Goal: Task Accomplishment & Management: Manage account settings

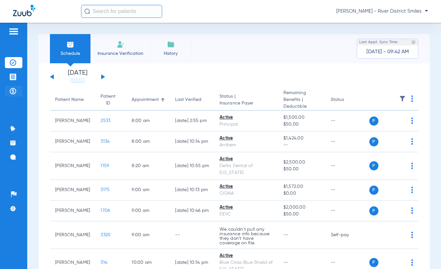
click at [10, 91] on img at bounding box center [13, 91] width 6 height 6
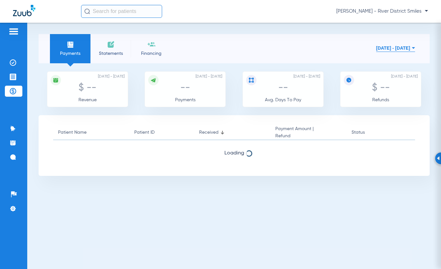
click at [113, 50] on span "Statements" at bounding box center [110, 53] width 31 height 6
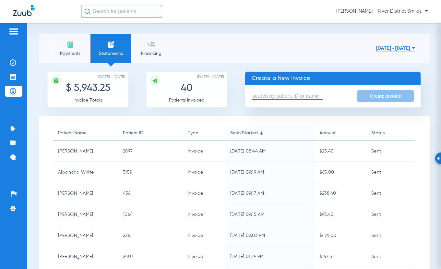
click at [302, 90] on form "Create Invoice" at bounding box center [332, 96] width 175 height 23
click at [302, 94] on input "text" at bounding box center [286, 96] width 71 height 7
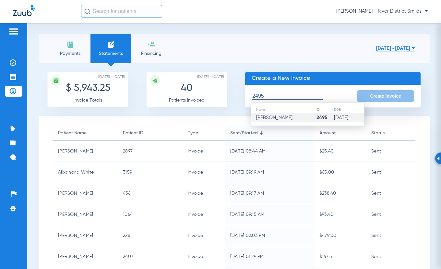
click at [297, 118] on td "[PERSON_NAME]" at bounding box center [283, 117] width 65 height 9
type input "[PERSON_NAME]"
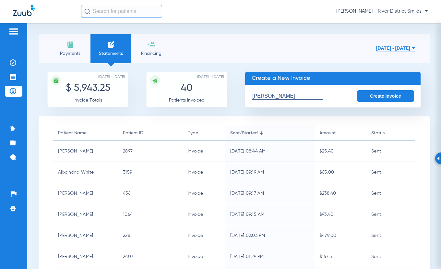
click at [367, 86] on form "[PERSON_NAME] Create Invoice" at bounding box center [332, 96] width 175 height 23
click at [369, 97] on button "Create Invoice" at bounding box center [385, 96] width 57 height 12
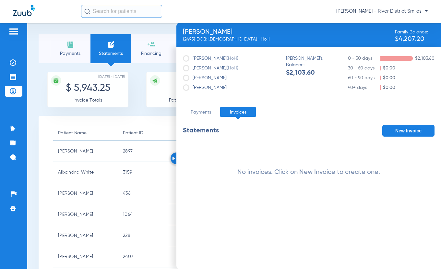
click at [401, 134] on button "New Invoice" at bounding box center [408, 131] width 52 height 12
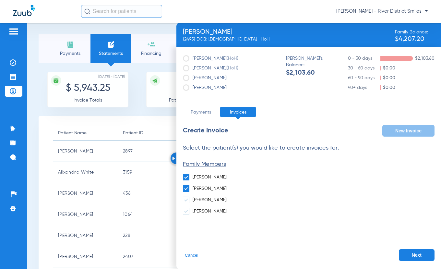
click at [188, 186] on span at bounding box center [186, 188] width 6 height 6
click at [194, 186] on input "[PERSON_NAME]" at bounding box center [194, 186] width 0 height 0
click at [405, 255] on button "Next" at bounding box center [417, 255] width 36 height 12
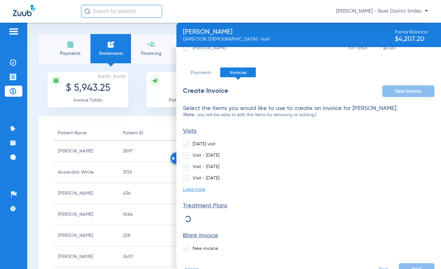
scroll to position [53, 0]
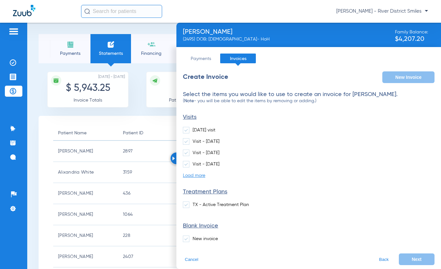
click at [187, 239] on span at bounding box center [186, 238] width 6 height 6
click at [194, 236] on input "New invoice" at bounding box center [194, 236] width 0 height 0
click at [405, 257] on button "Next" at bounding box center [417, 259] width 36 height 12
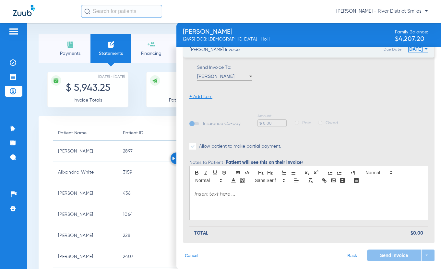
scroll to position [84, 0]
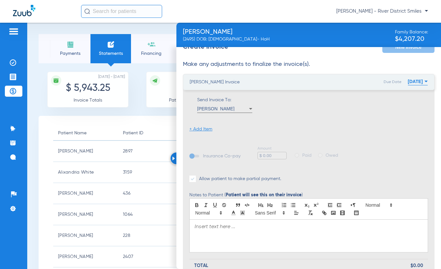
click at [197, 125] on ul "+ Add Item" at bounding box center [308, 126] width 238 height 11
click at [198, 130] on li "+ Add Item" at bounding box center [200, 129] width 23 height 6
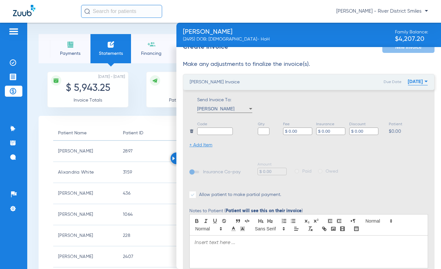
click at [207, 131] on input "text" at bounding box center [215, 130] width 36 height 7
type input "Balance"
type input "1"
type input "$ 522.10"
click at [236, 254] on div at bounding box center [309, 251] width 238 height 32
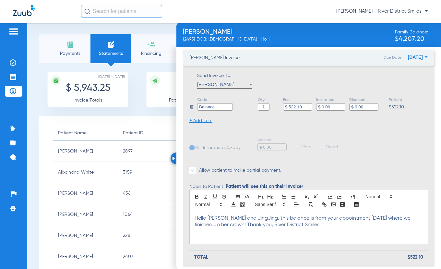
scroll to position [132, 0]
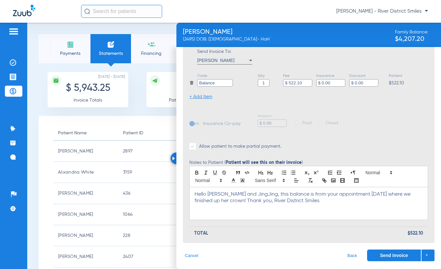
click at [388, 253] on button "Send Invoice" at bounding box center [394, 255] width 54 height 12
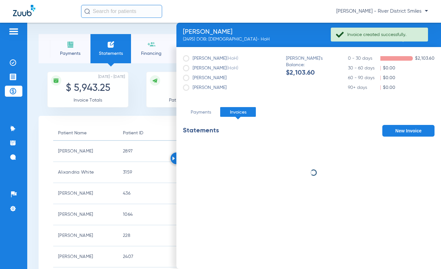
scroll to position [0, 0]
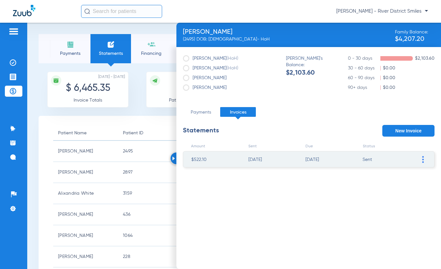
click at [64, 51] on span "Payments" at bounding box center [70, 53] width 31 height 6
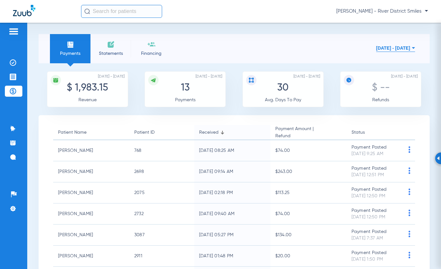
click at [112, 50] on span "Statements" at bounding box center [110, 53] width 31 height 6
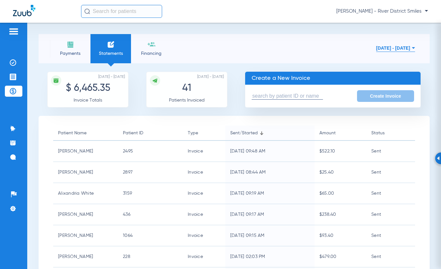
click at [285, 95] on input "text" at bounding box center [286, 96] width 71 height 7
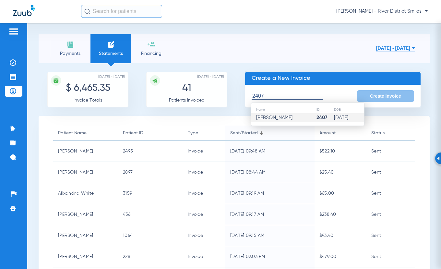
click at [292, 117] on td "[PERSON_NAME]" at bounding box center [283, 117] width 65 height 9
type input "[PERSON_NAME]"
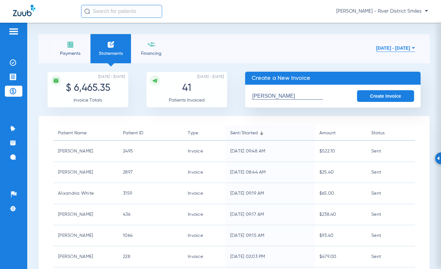
click at [363, 94] on button "Create Invoice" at bounding box center [385, 96] width 57 height 12
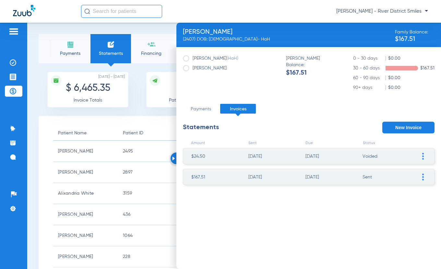
click at [422, 180] on span at bounding box center [422, 177] width 6 height 16
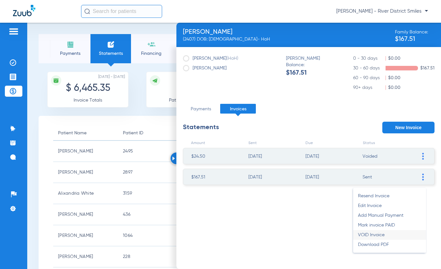
click at [379, 237] on li "VOID Invoice" at bounding box center [389, 235] width 73 height 10
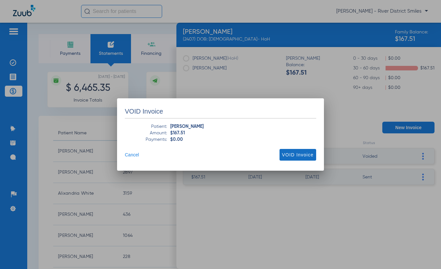
click at [311, 156] on span "VOID Invoice" at bounding box center [297, 154] width 31 height 6
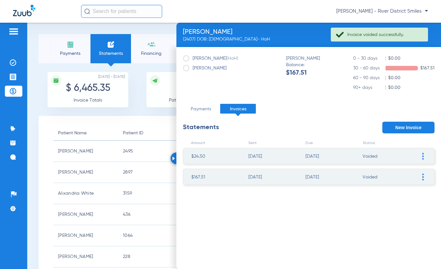
click at [416, 125] on button "New Invoice" at bounding box center [408, 128] width 52 height 12
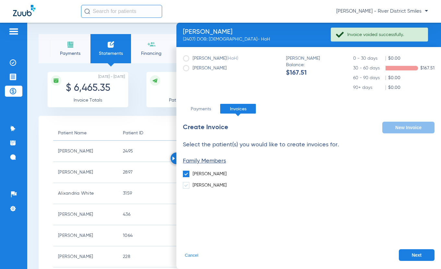
click at [418, 253] on button "Next" at bounding box center [417, 255] width 36 height 12
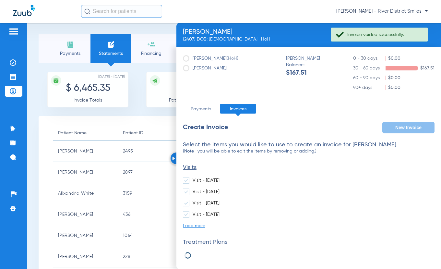
scroll to position [50, 0]
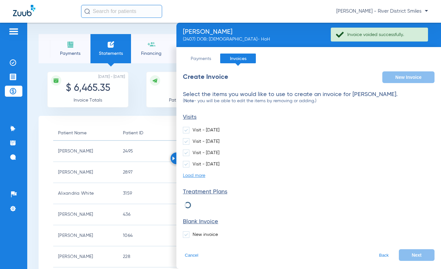
click at [186, 234] on span at bounding box center [186, 234] width 6 height 6
click at [194, 232] on input "New invoice" at bounding box center [194, 232] width 0 height 0
click at [406, 254] on button "Next" at bounding box center [417, 255] width 36 height 12
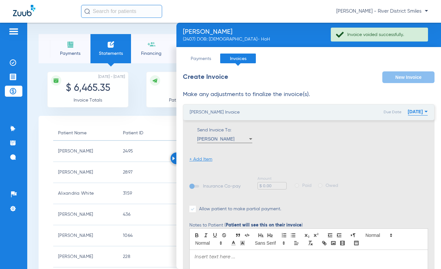
click at [205, 160] on li "+ Add Item" at bounding box center [200, 159] width 23 height 6
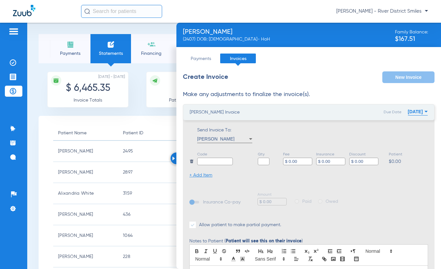
click at [208, 162] on input "text" at bounding box center [215, 160] width 36 height 7
type input "Balance"
type input "1"
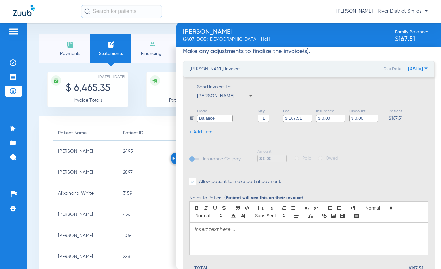
scroll to position [129, 0]
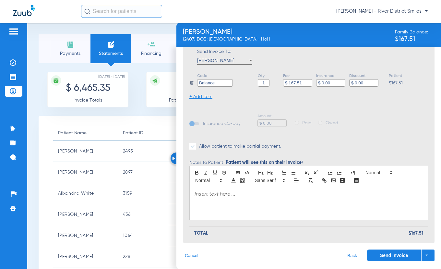
type input "$ 167.51"
click at [241, 201] on div at bounding box center [309, 203] width 238 height 32
click at [332, 204] on div at bounding box center [309, 203] width 238 height 32
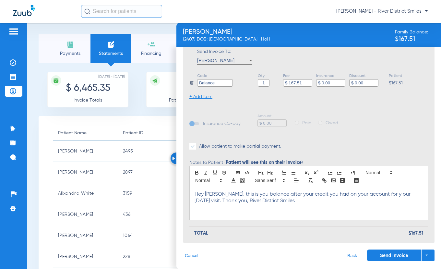
click at [382, 252] on button "Send Invoice" at bounding box center [394, 255] width 54 height 12
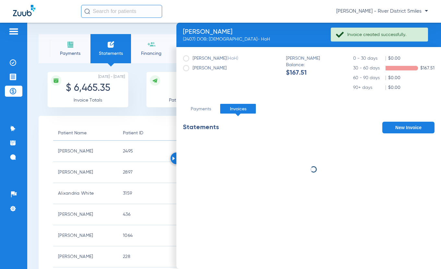
scroll to position [0, 0]
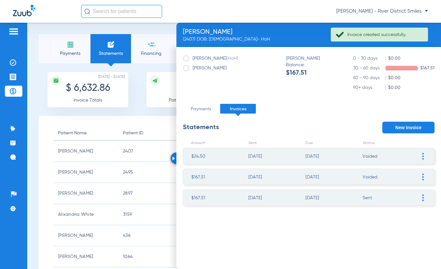
click at [423, 197] on img at bounding box center [423, 197] width 2 height 7
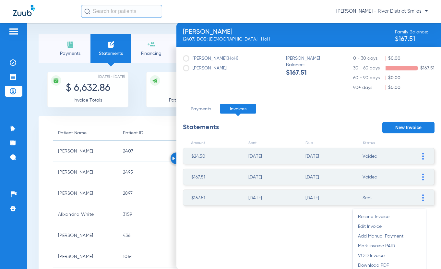
click at [80, 52] on span "Payments" at bounding box center [70, 53] width 31 height 6
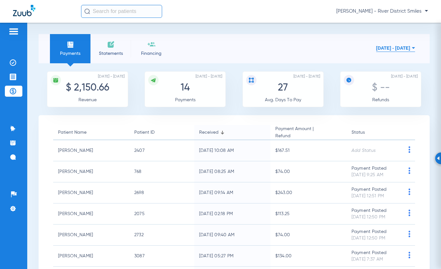
click at [302, 33] on div "Payments Statements Financing [DATE] - [DATE] [DATE] Su Mo Tu We Th Fr Sa 27 28…" at bounding box center [233, 146] width 413 height 246
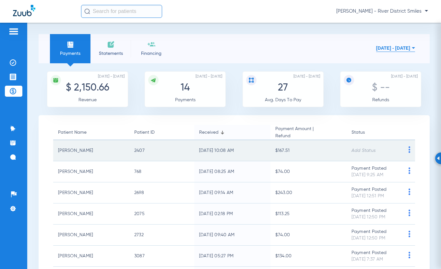
click at [405, 150] on img at bounding box center [409, 149] width 8 height 6
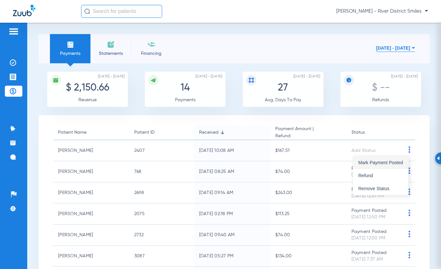
click at [389, 162] on span "Mark Payment Posted" at bounding box center [380, 162] width 45 height 5
click at [107, 49] on li "Statements" at bounding box center [110, 48] width 41 height 29
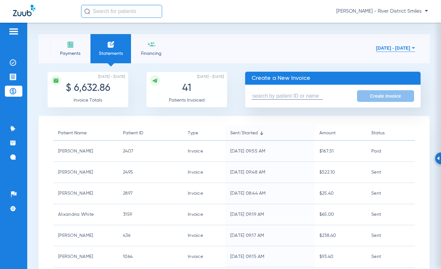
click at [280, 97] on input "text" at bounding box center [286, 96] width 71 height 7
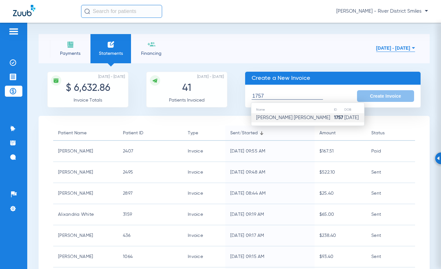
click at [268, 118] on span "[PERSON_NAME] [PERSON_NAME]" at bounding box center [293, 117] width 74 height 5
type input "[PERSON_NAME] [PERSON_NAME]"
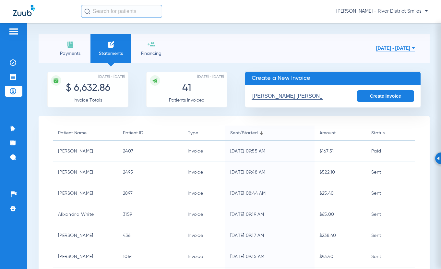
click at [377, 95] on button "Create Invoice" at bounding box center [385, 96] width 57 height 12
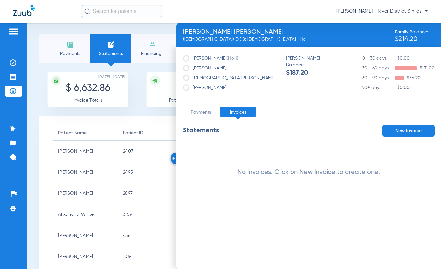
click at [413, 131] on button "New Invoice" at bounding box center [408, 131] width 52 height 12
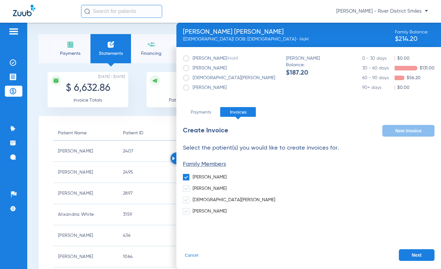
click at [417, 259] on button "Next" at bounding box center [417, 255] width 36 height 12
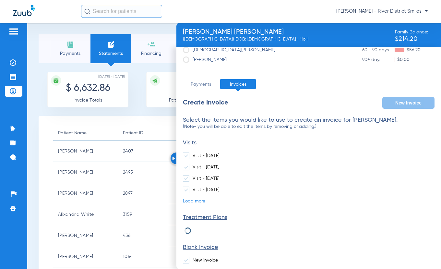
scroll to position [53, 0]
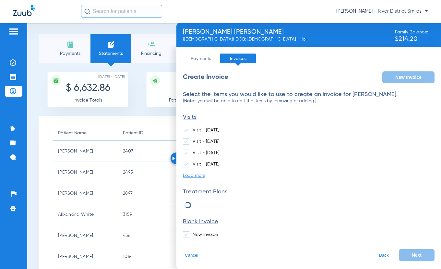
click at [186, 235] on span at bounding box center [186, 234] width 6 height 6
click at [194, 232] on input "New invoice" at bounding box center [194, 232] width 0 height 0
click at [406, 252] on button "Next" at bounding box center [417, 255] width 36 height 12
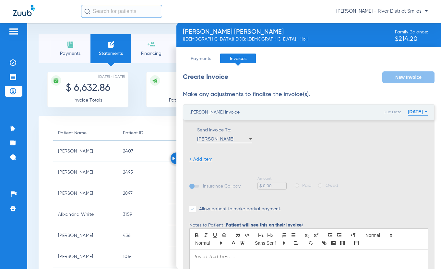
click at [206, 159] on li "+ Add Item" at bounding box center [200, 159] width 23 height 6
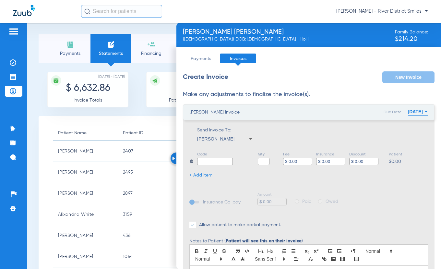
click at [223, 160] on input "text" at bounding box center [215, 160] width 36 height 7
type input "Balance"
type input "1"
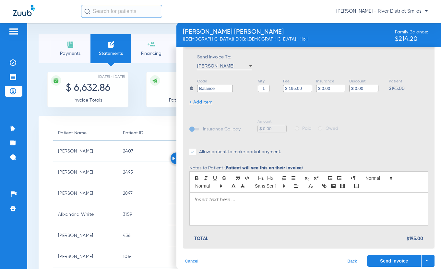
scroll to position [132, 0]
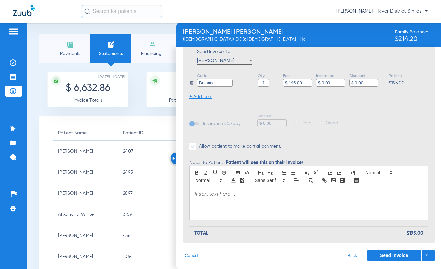
type input "$ 195.00"
click at [237, 193] on p at bounding box center [308, 194] width 228 height 6
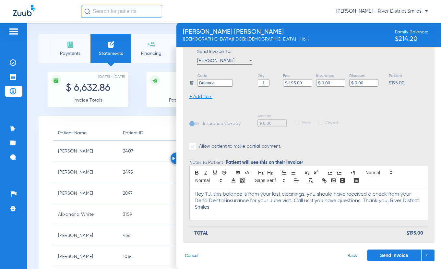
click at [384, 254] on button "Send Invoice" at bounding box center [394, 255] width 54 height 12
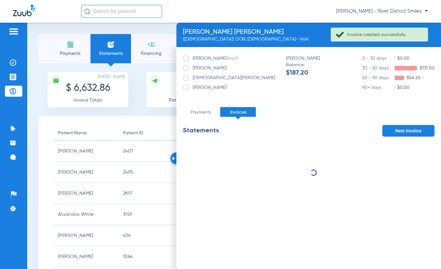
scroll to position [0, 0]
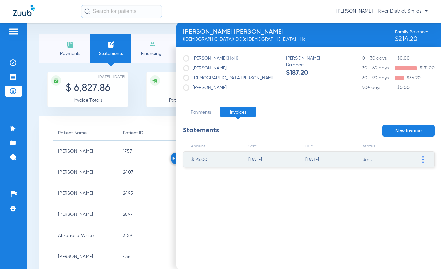
click at [76, 50] on span "Payments" at bounding box center [70, 53] width 31 height 6
